Goal: Information Seeking & Learning: Learn about a topic

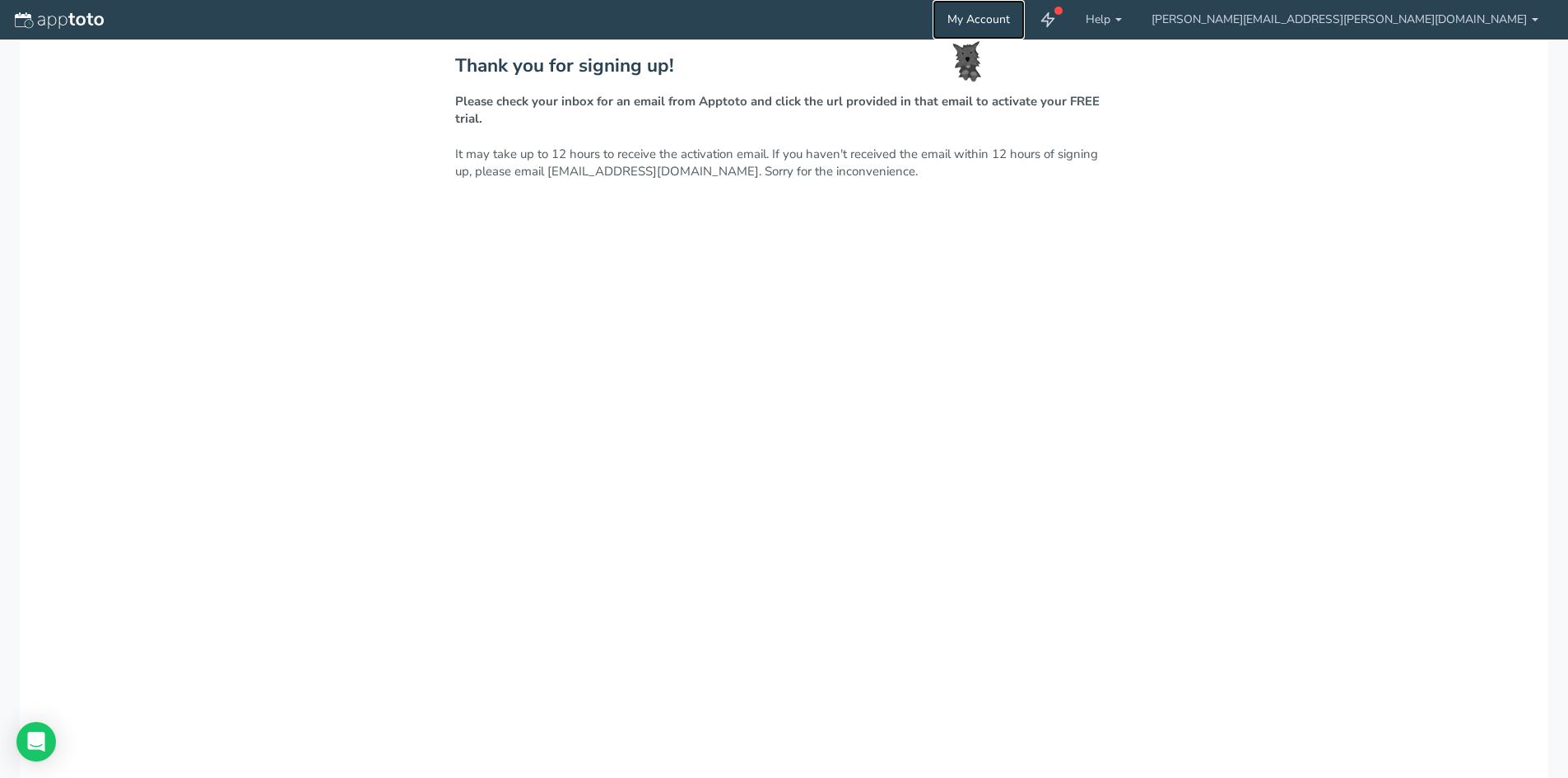
drag, startPoint x: 1198, startPoint y: 24, endPoint x: 1193, endPoint y: 38, distance: 14.9
click at [1025, 22] on link "My Account" at bounding box center [978, 19] width 92 height 39
click at [1464, 25] on link "[PERSON_NAME][EMAIL_ADDRESS][PERSON_NAME][DOMAIN_NAME]" at bounding box center [1345, 19] width 416 height 39
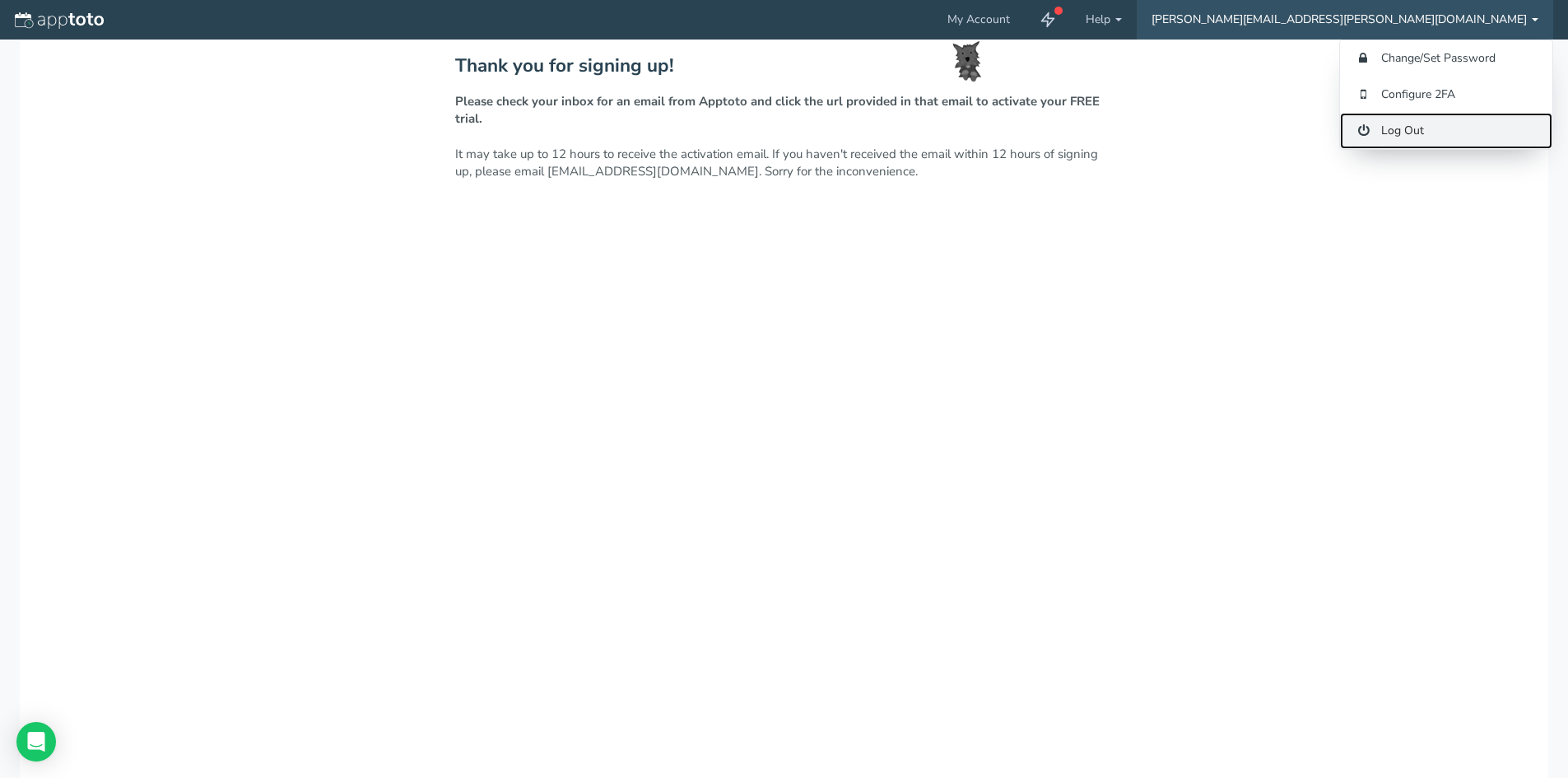
click at [1384, 137] on link "Log Out" at bounding box center [1446, 131] width 213 height 36
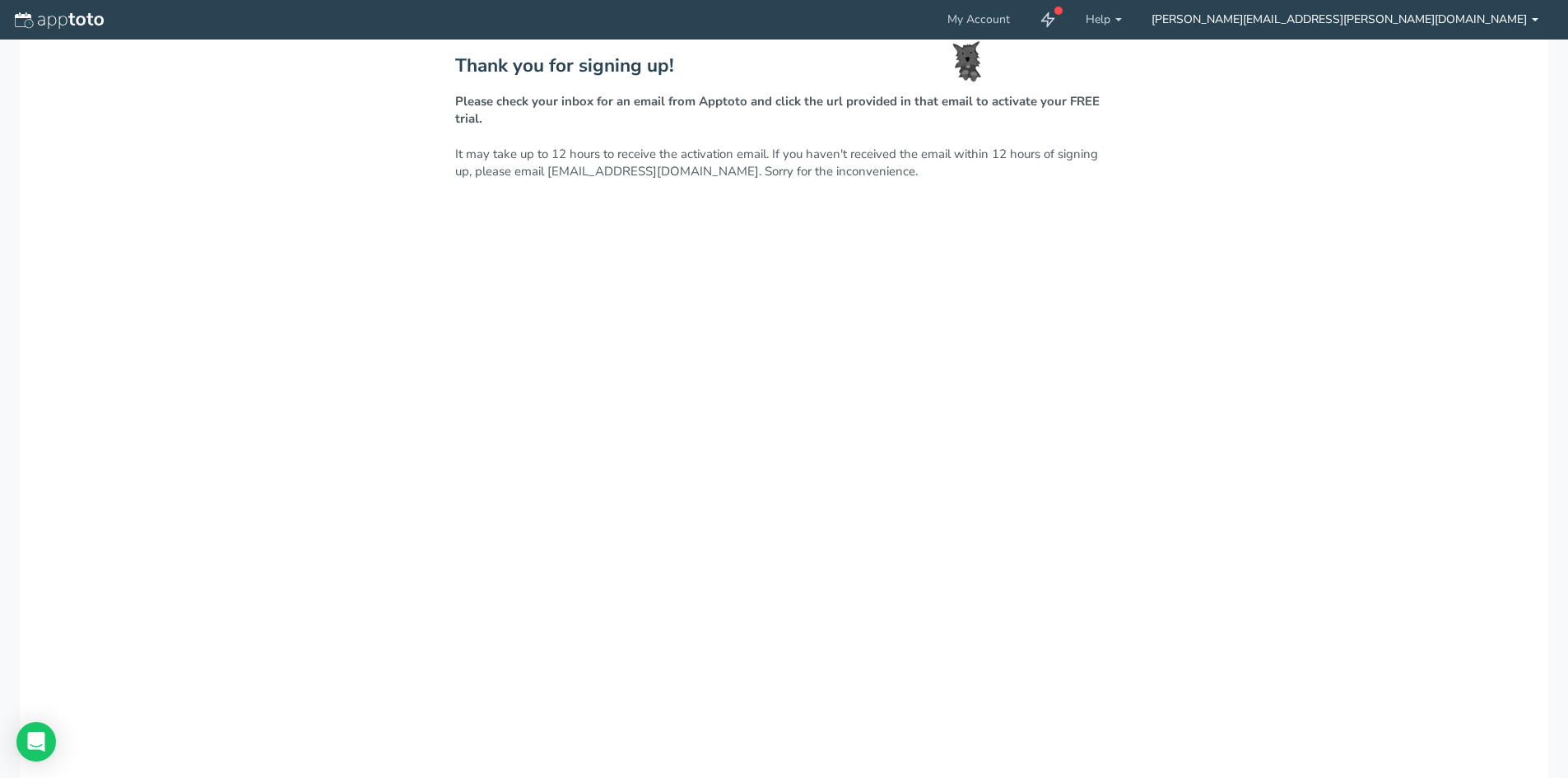
click at [1531, 12] on link "[PERSON_NAME][EMAIL_ADDRESS][PERSON_NAME][DOMAIN_NAME]" at bounding box center [1345, 19] width 416 height 39
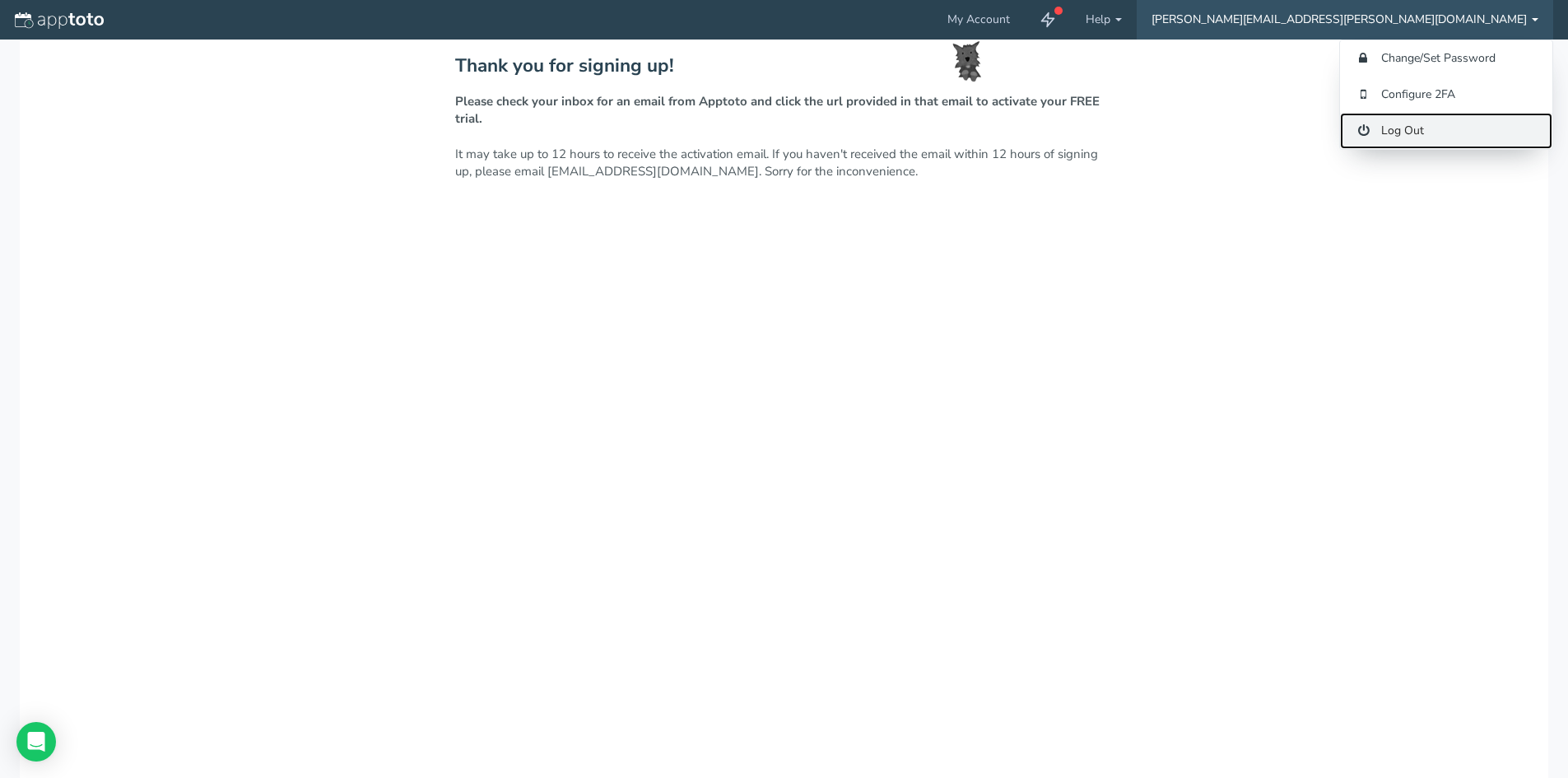
click at [1378, 140] on link "Log Out" at bounding box center [1446, 131] width 213 height 36
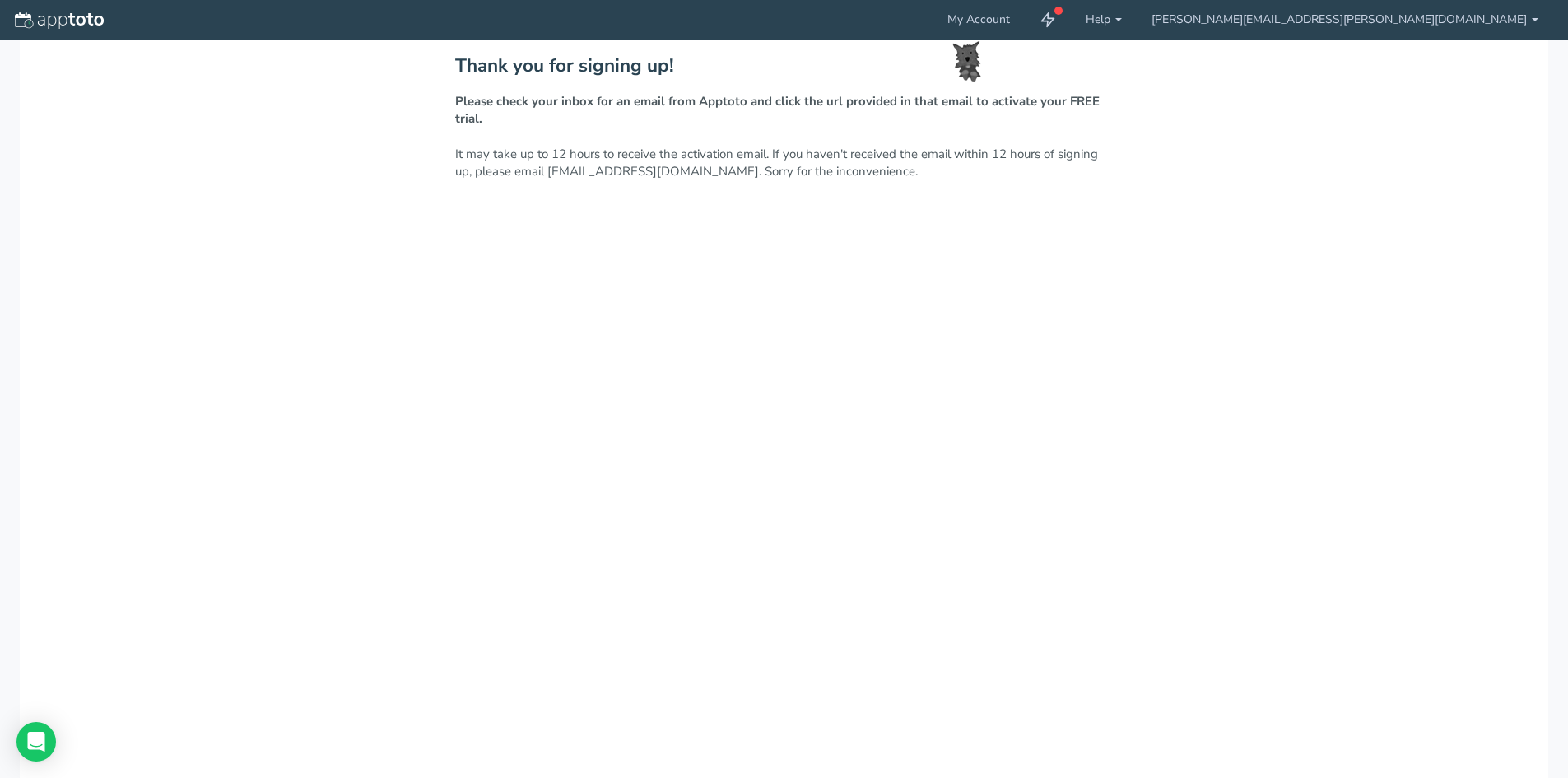
click at [651, 203] on div "Thank you for signing up! Please check your inbox for an email from Apptoto and…" at bounding box center [784, 451] width 1529 height 823
click at [1196, 319] on div "Thank you for signing up! Please check your inbox for an email from Apptoto and…" at bounding box center [784, 451] width 1529 height 823
click at [1025, 11] on link "My Account" at bounding box center [978, 19] width 92 height 39
click at [1025, 27] on link "My Account" at bounding box center [978, 19] width 92 height 39
click at [1055, 13] on use at bounding box center [1048, 20] width 12 height 14
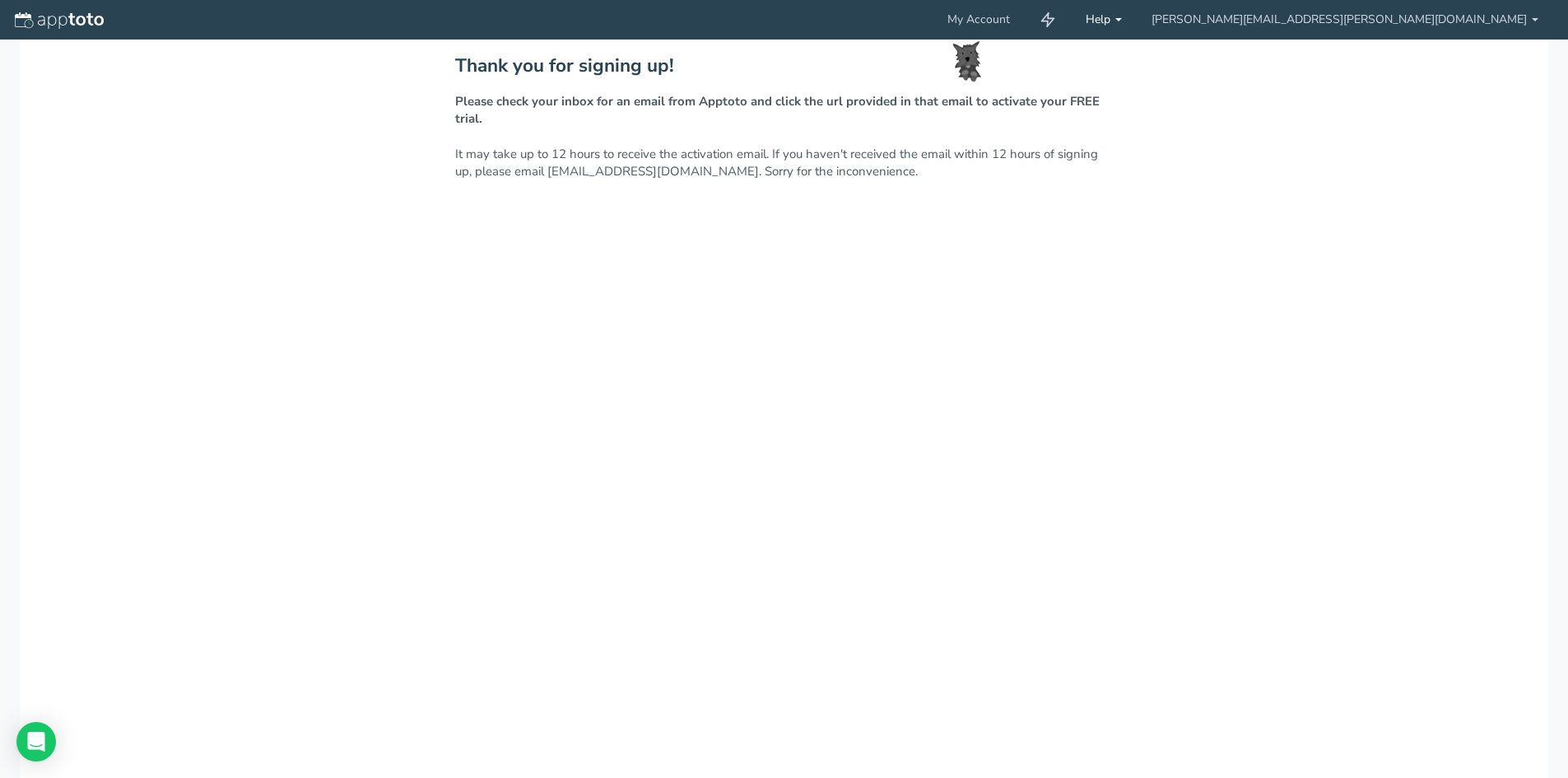
click at [1137, 26] on link "Help" at bounding box center [1104, 19] width 66 height 39
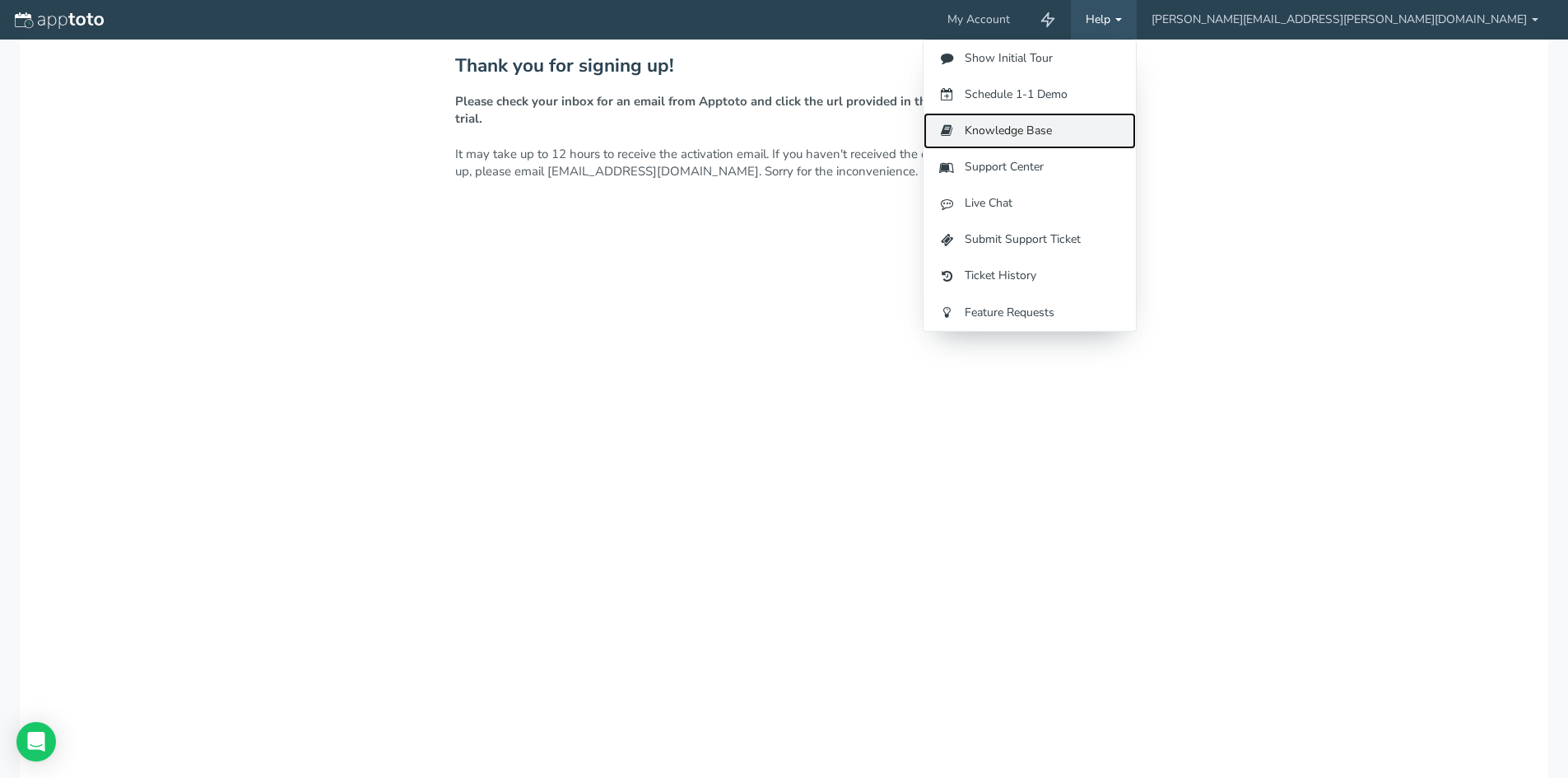
click at [1136, 135] on link "Knowledge Base" at bounding box center [1030, 131] width 213 height 36
